Goal: Contribute content

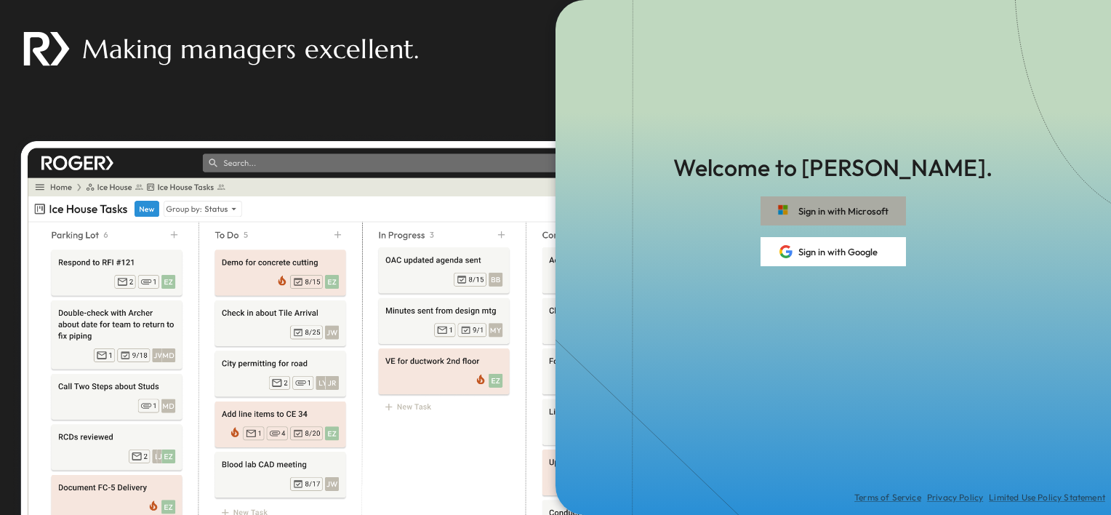
click at [794, 205] on button "Sign in with Microsoft" at bounding box center [833, 210] width 145 height 29
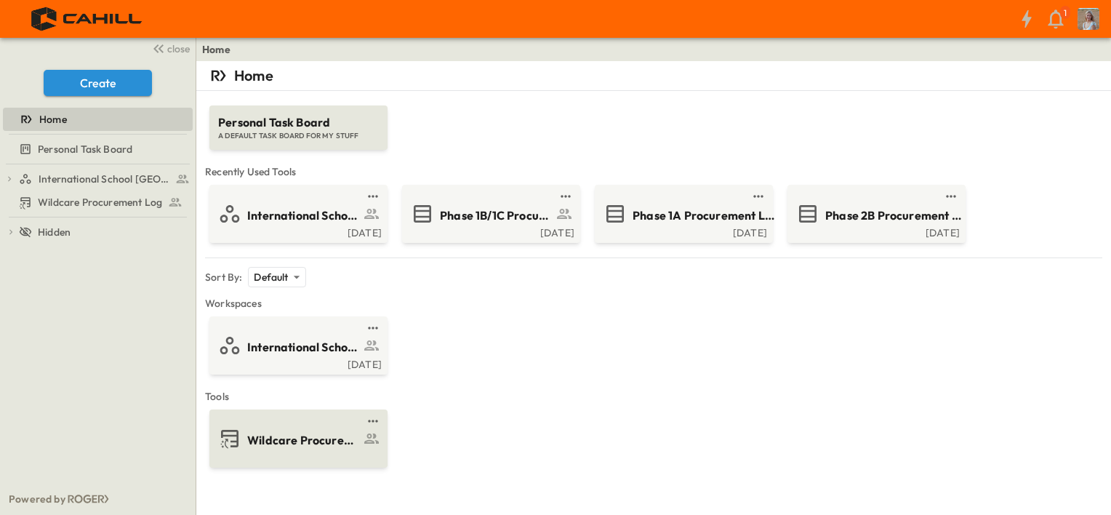
click at [300, 438] on span "Wildcare Procurement Log" at bounding box center [303, 440] width 113 height 17
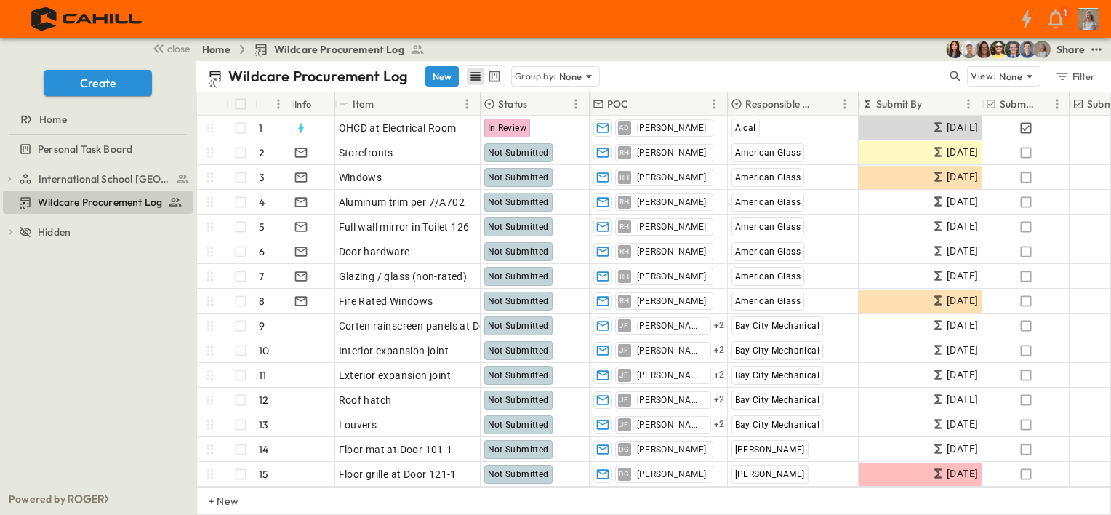
drag, startPoint x: 386, startPoint y: 513, endPoint x: 672, endPoint y: 11, distance: 577.4
click at [386, 513] on div "+ New" at bounding box center [653, 501] width 915 height 28
